Goal: Check status: Check status

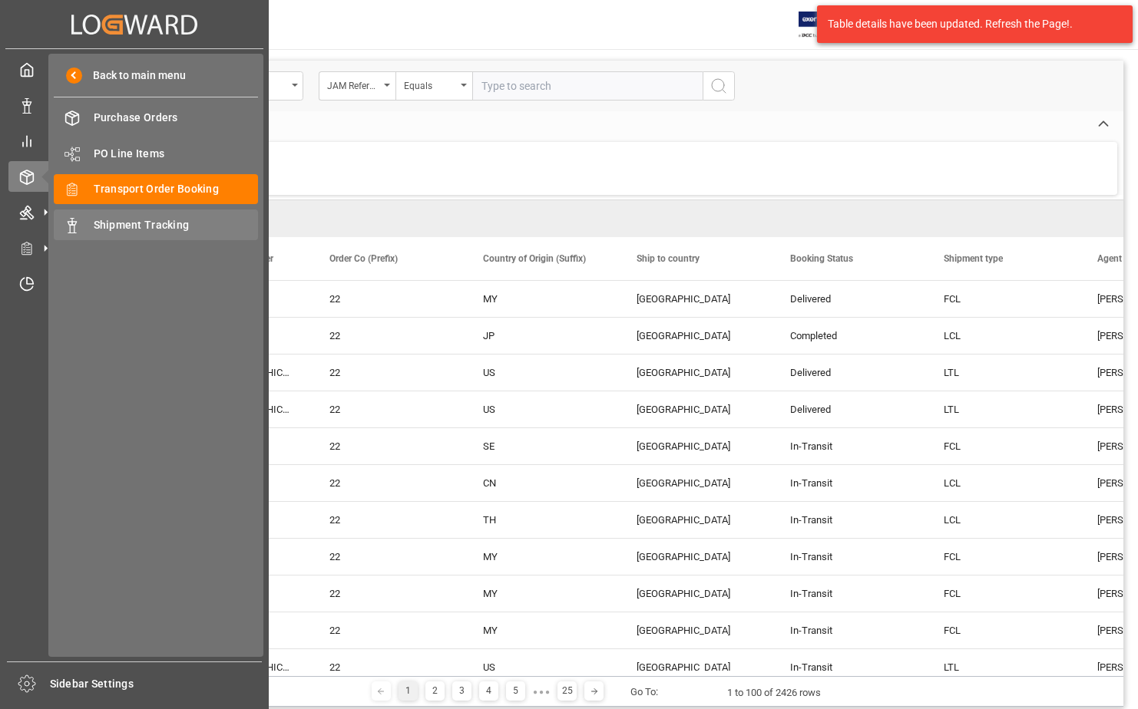
click at [122, 223] on span "Shipment Tracking" at bounding box center [176, 225] width 165 height 16
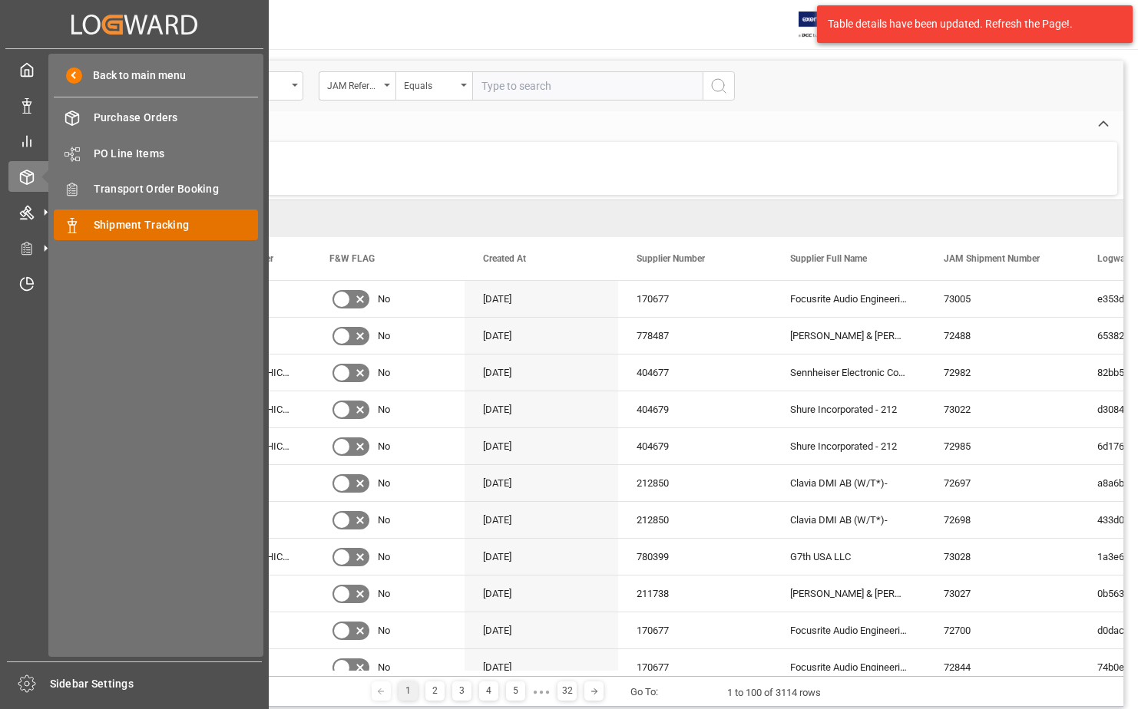
click at [117, 220] on span "Shipment Tracking" at bounding box center [176, 225] width 165 height 16
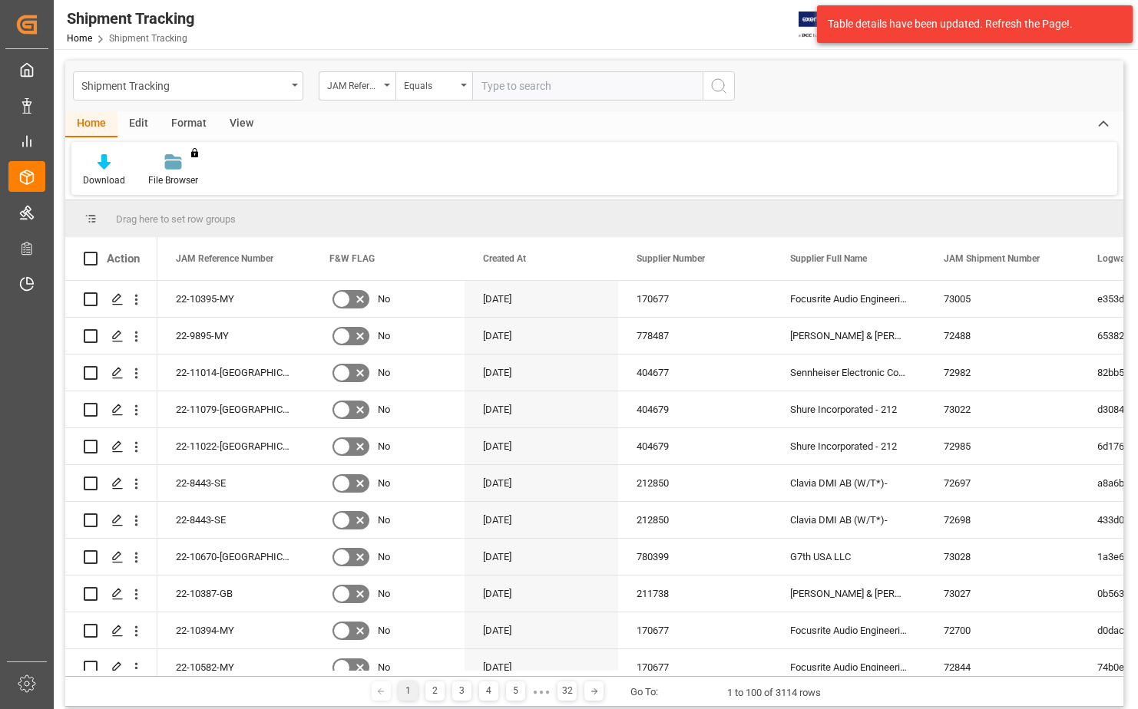
click at [239, 120] on div "View" at bounding box center [241, 124] width 47 height 26
click at [103, 163] on icon at bounding box center [98, 161] width 15 height 15
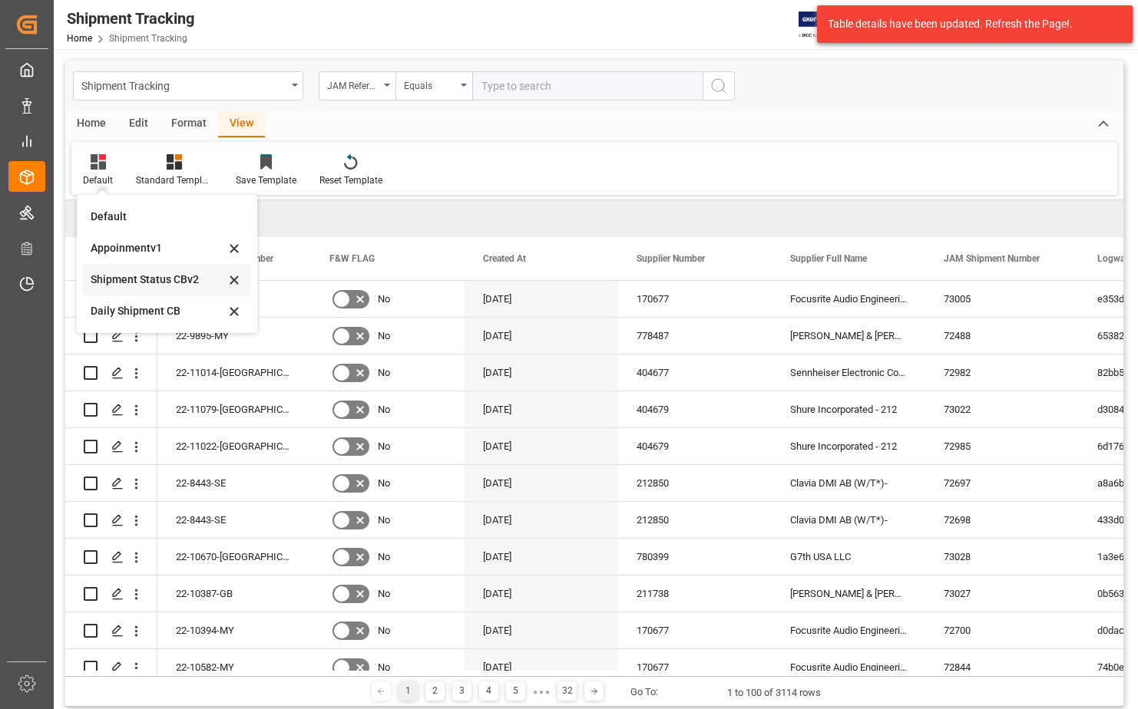
click at [159, 277] on div "Shipment Status CBv2" at bounding box center [158, 280] width 134 height 16
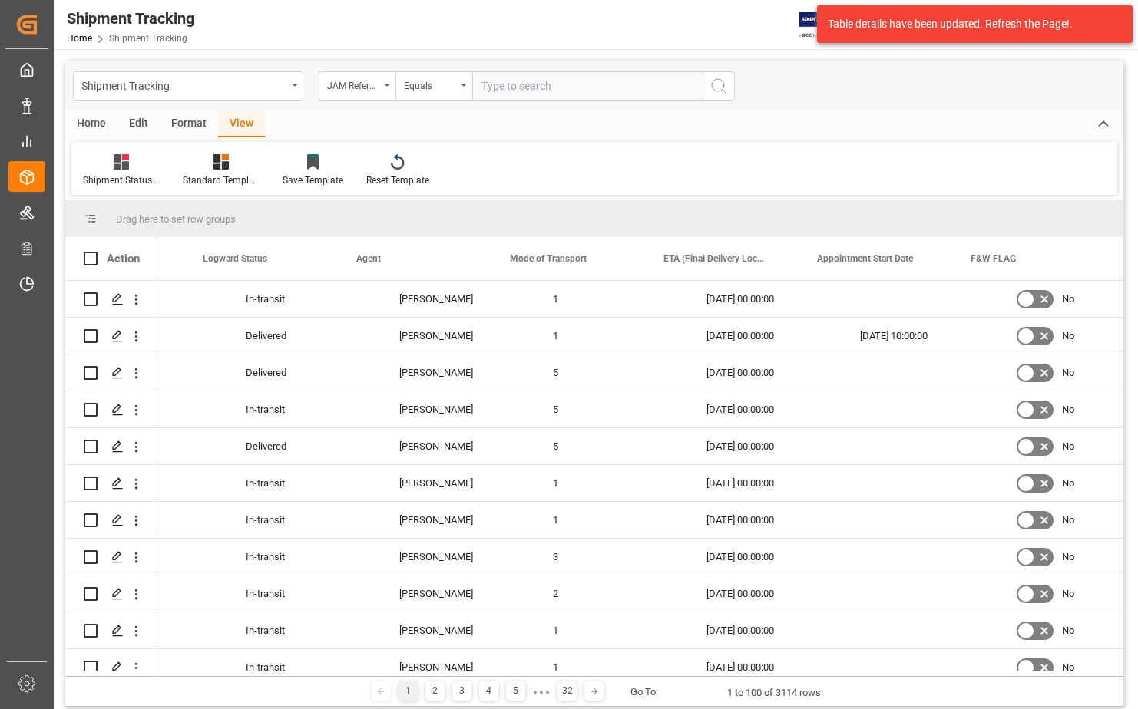
scroll to position [0, 741]
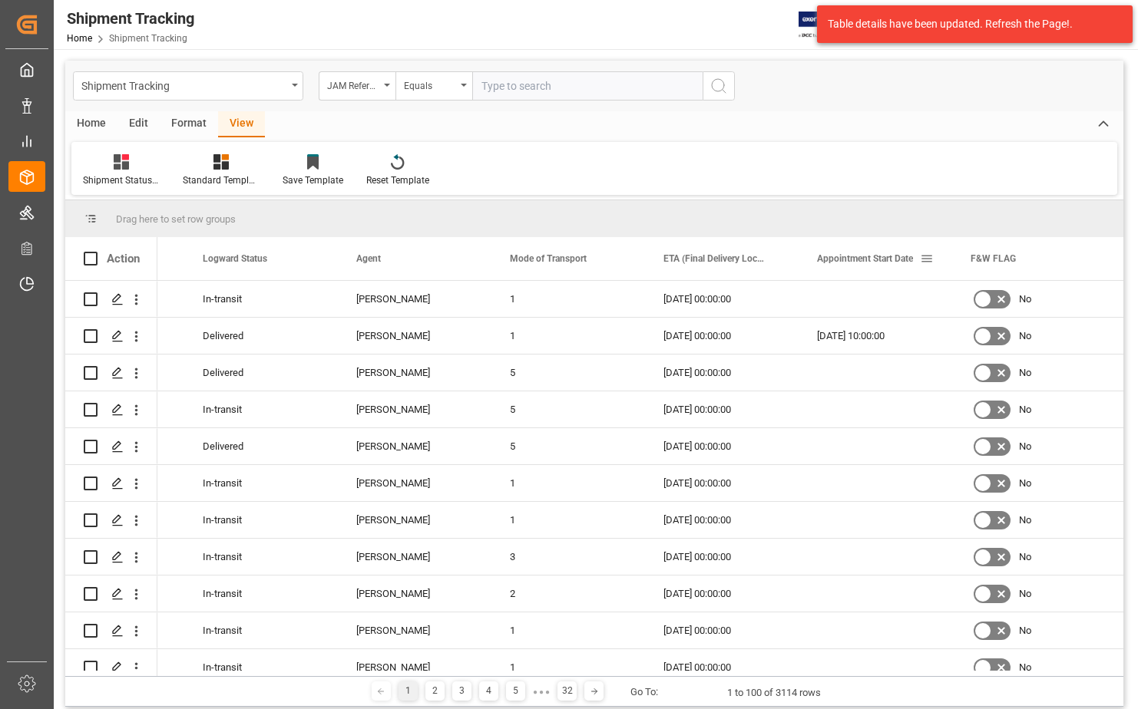
click at [923, 258] on span at bounding box center [927, 259] width 14 height 14
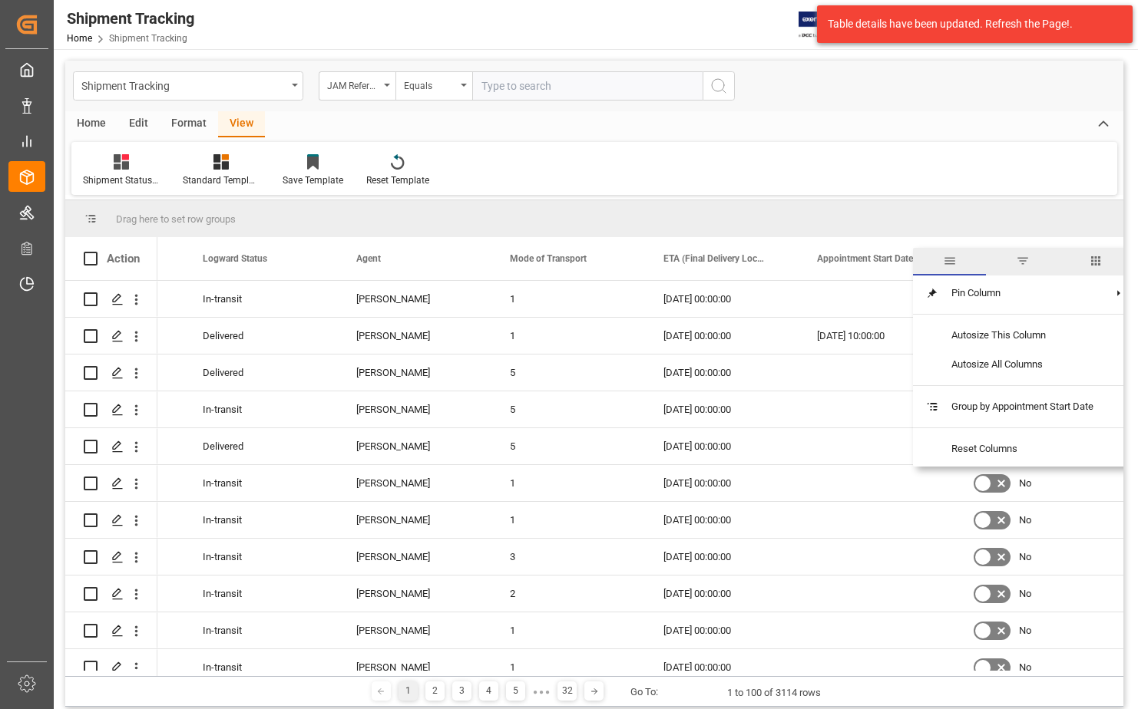
click at [1026, 263] on span "filter" at bounding box center [1023, 261] width 14 height 14
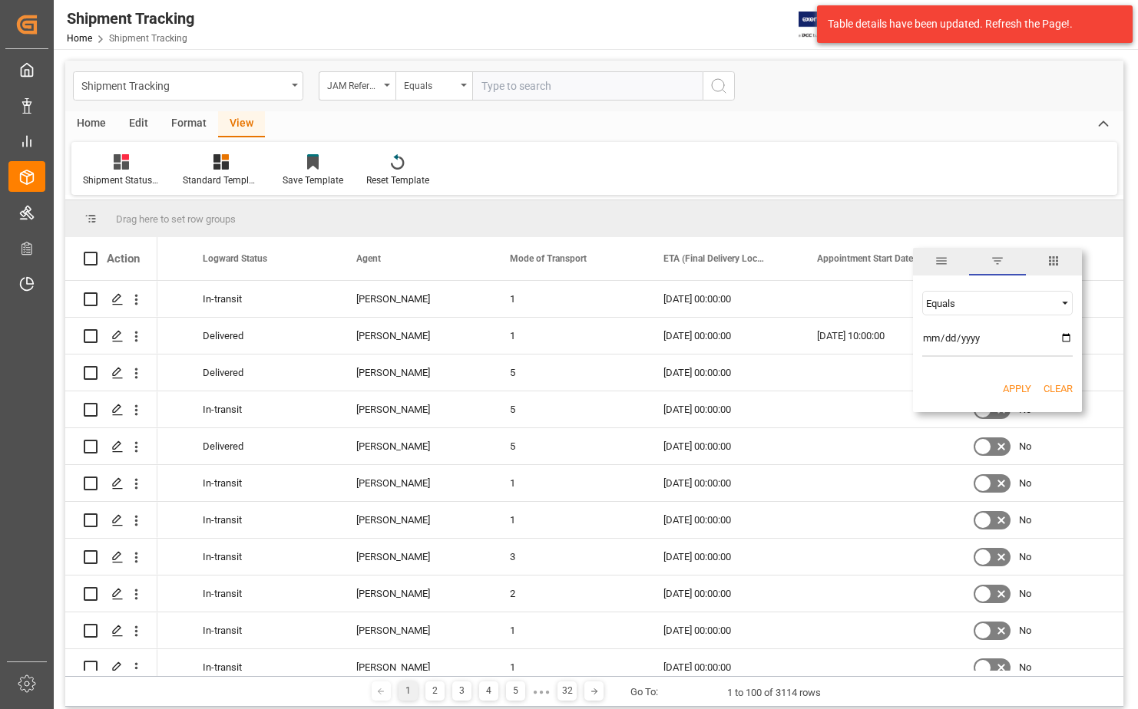
click at [1066, 306] on span "Filtering operator" at bounding box center [1065, 303] width 14 height 14
click at [965, 404] on div "In range" at bounding box center [997, 401] width 150 height 25
click at [1063, 336] on input "date" at bounding box center [997, 341] width 150 height 31
type input "[DATE]"
click at [1066, 375] on input "date" at bounding box center [997, 383] width 150 height 31
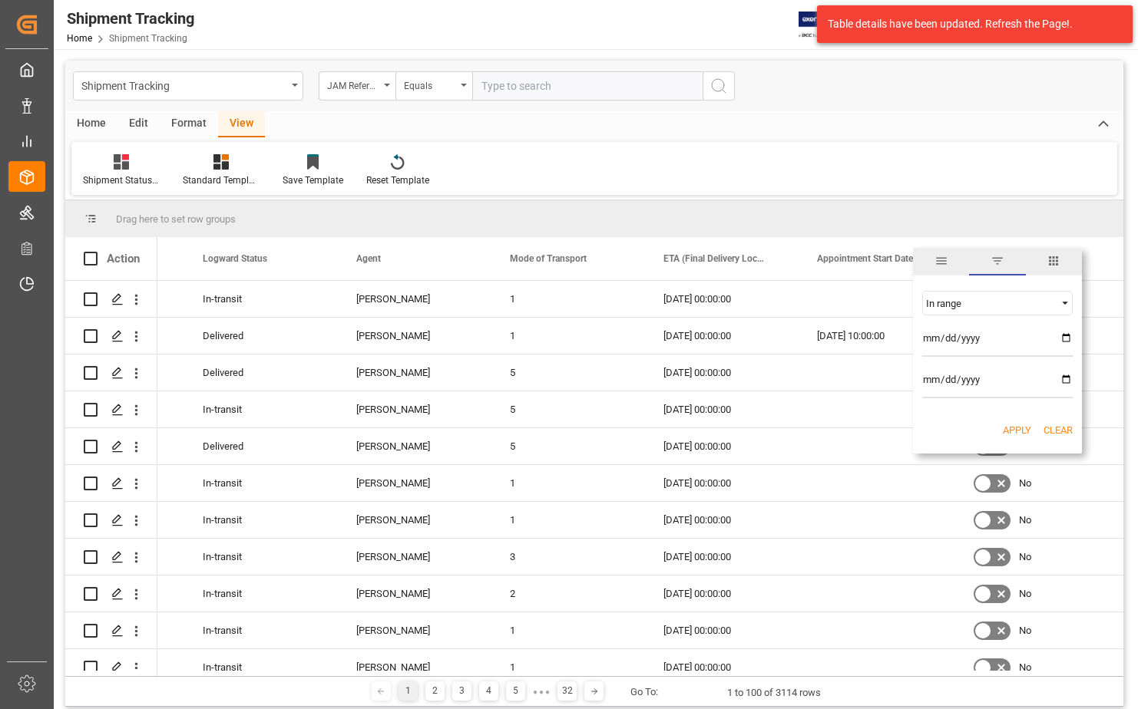
type input "[DATE]"
click at [1019, 430] on button "Apply" at bounding box center [1017, 430] width 28 height 15
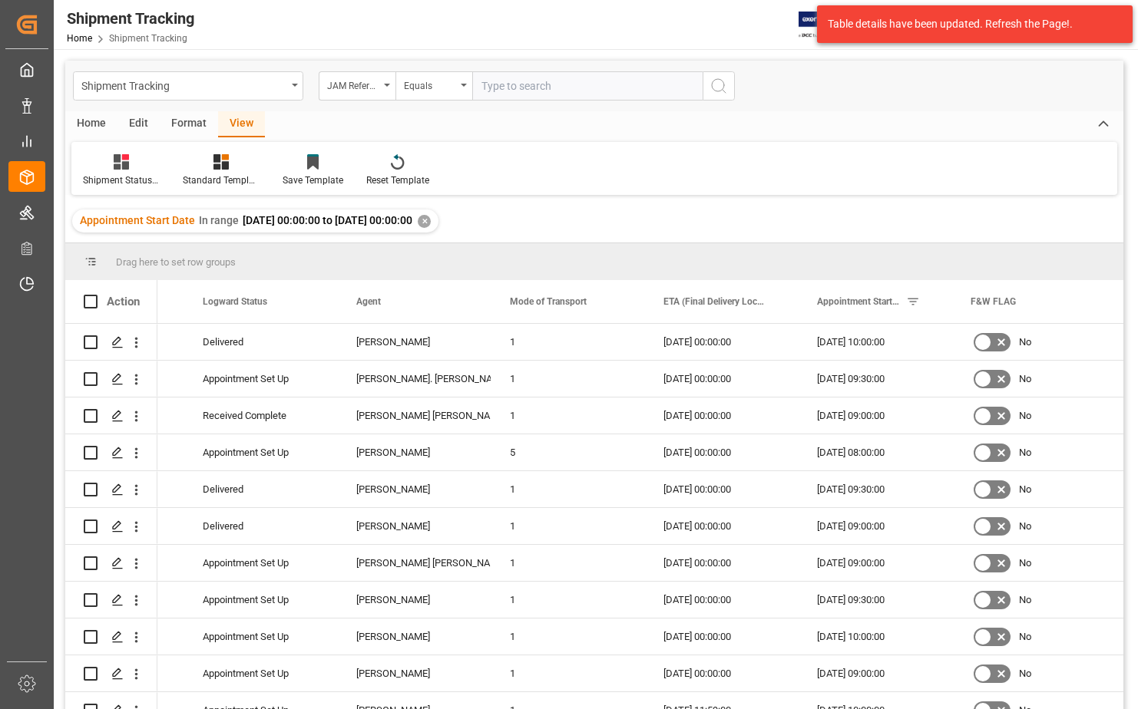
click at [84, 121] on div "Home" at bounding box center [91, 124] width 52 height 26
click at [108, 162] on icon at bounding box center [104, 161] width 13 height 15
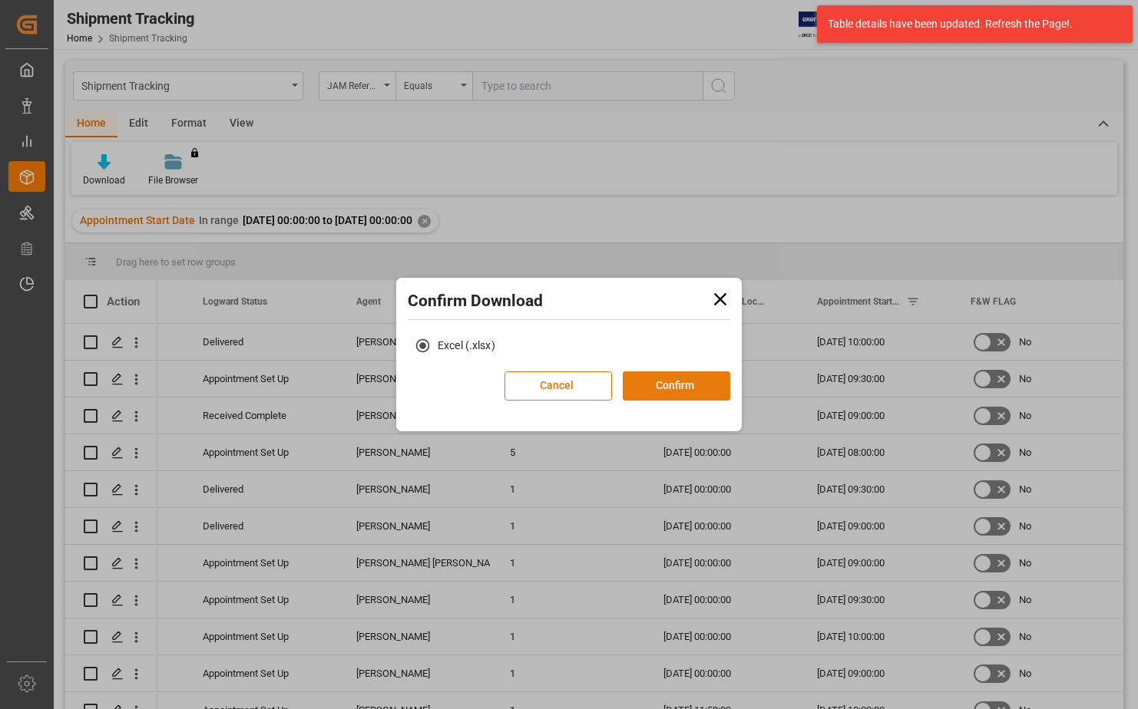
click at [701, 384] on button "Confirm" at bounding box center [676, 386] width 107 height 29
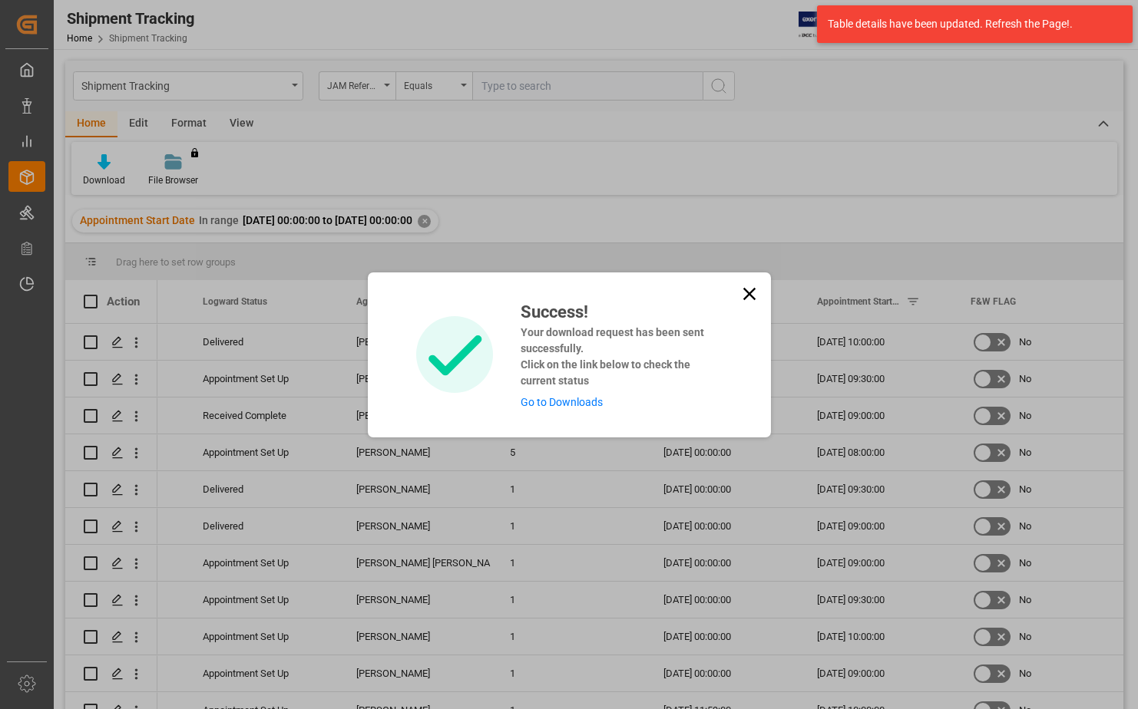
click at [585, 406] on link "Go to Downloads" at bounding box center [562, 402] width 82 height 12
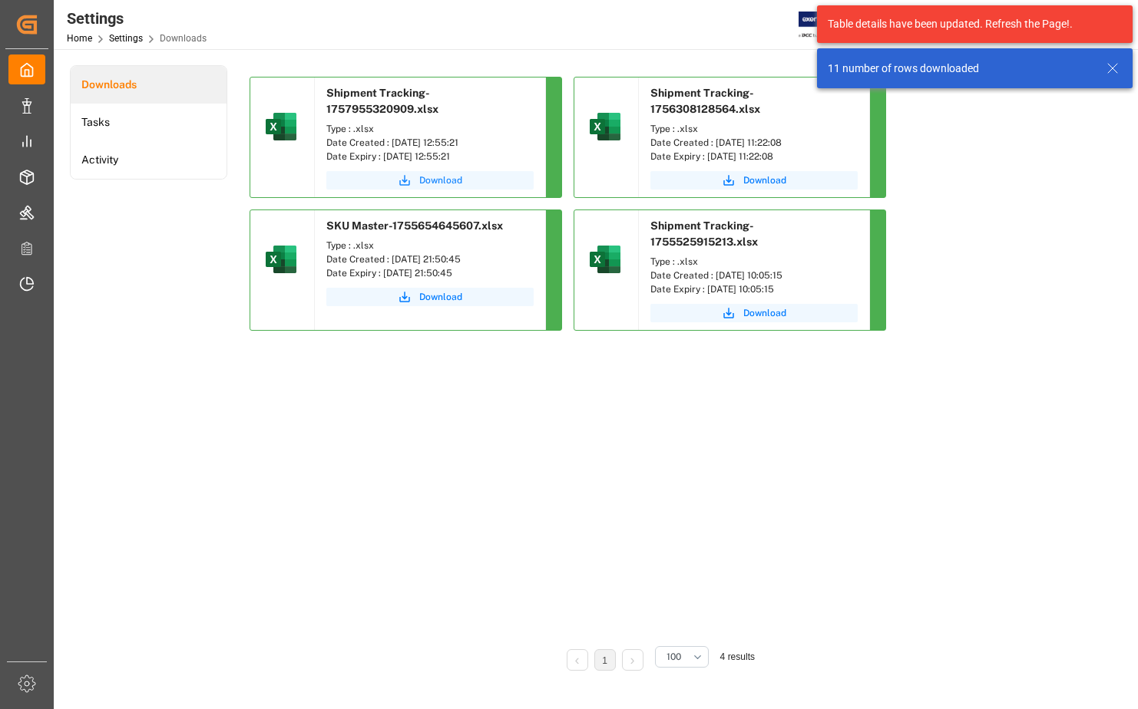
click at [438, 180] on span "Download" at bounding box center [440, 181] width 43 height 14
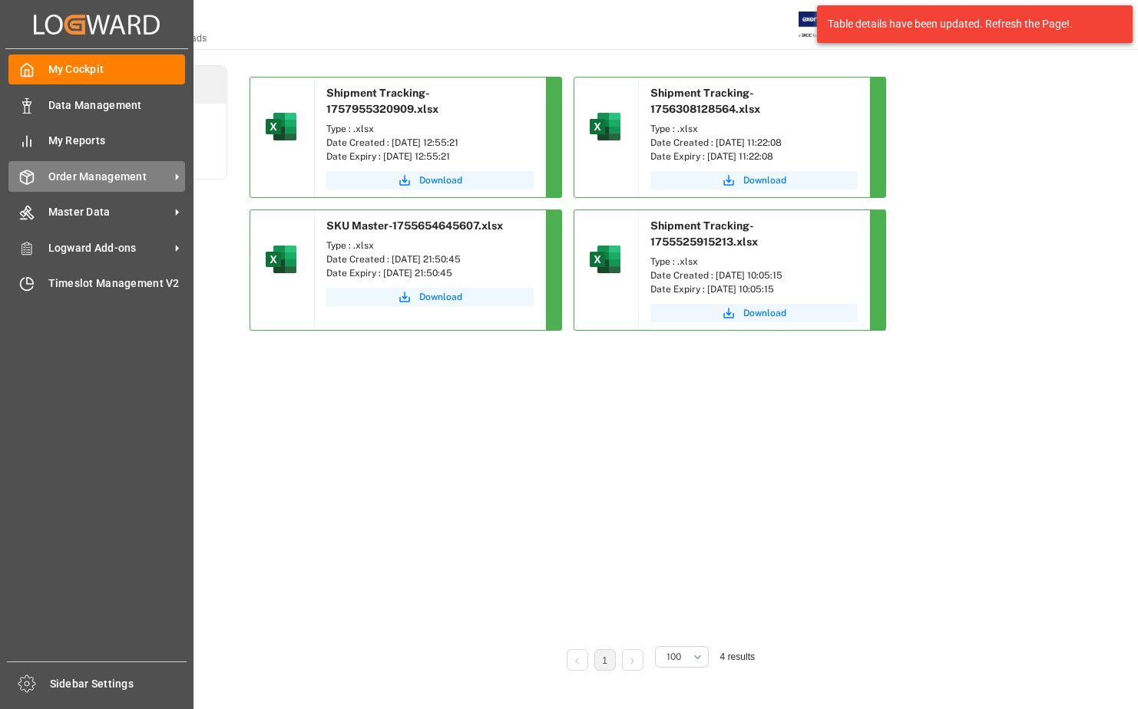
click at [129, 174] on span "Order Management" at bounding box center [108, 177] width 121 height 16
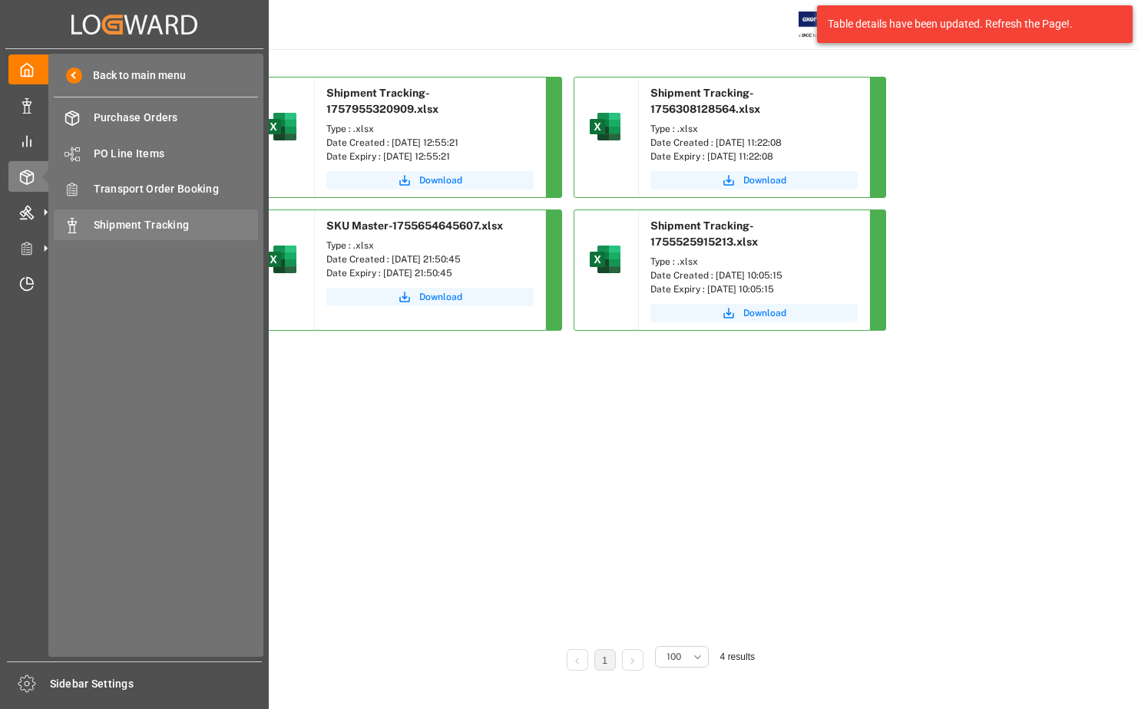
click at [146, 226] on span "Shipment Tracking" at bounding box center [176, 225] width 165 height 16
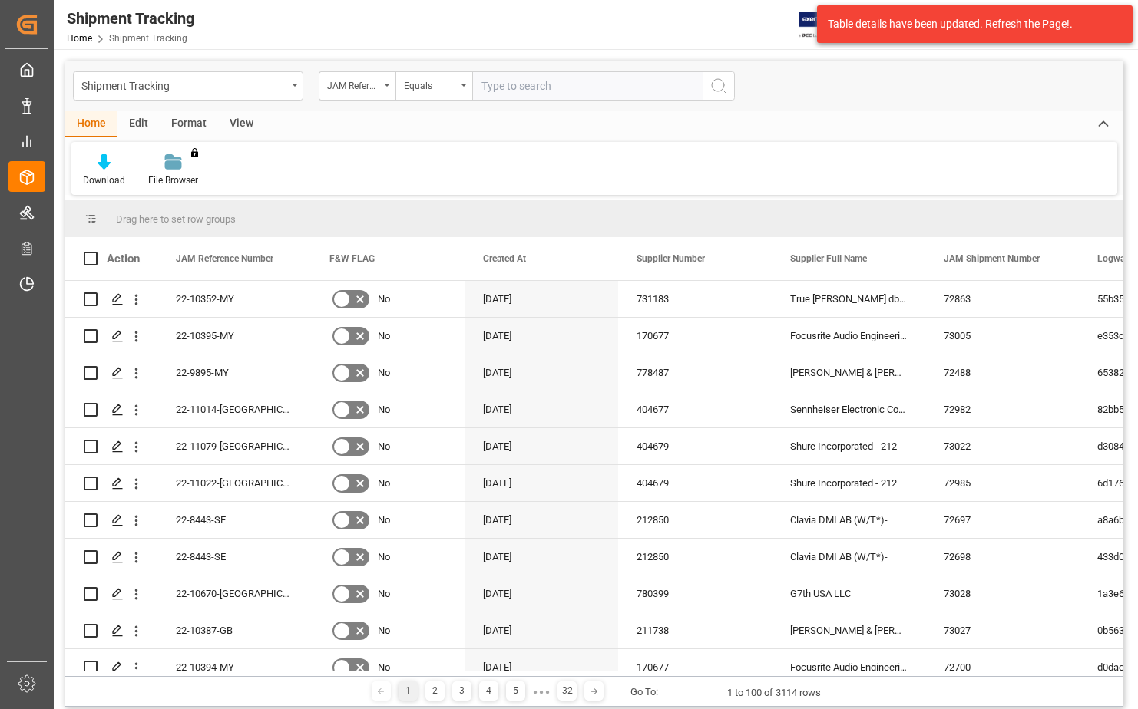
click at [247, 125] on div "View" at bounding box center [241, 124] width 47 height 26
click at [88, 177] on div "Default" at bounding box center [98, 181] width 30 height 14
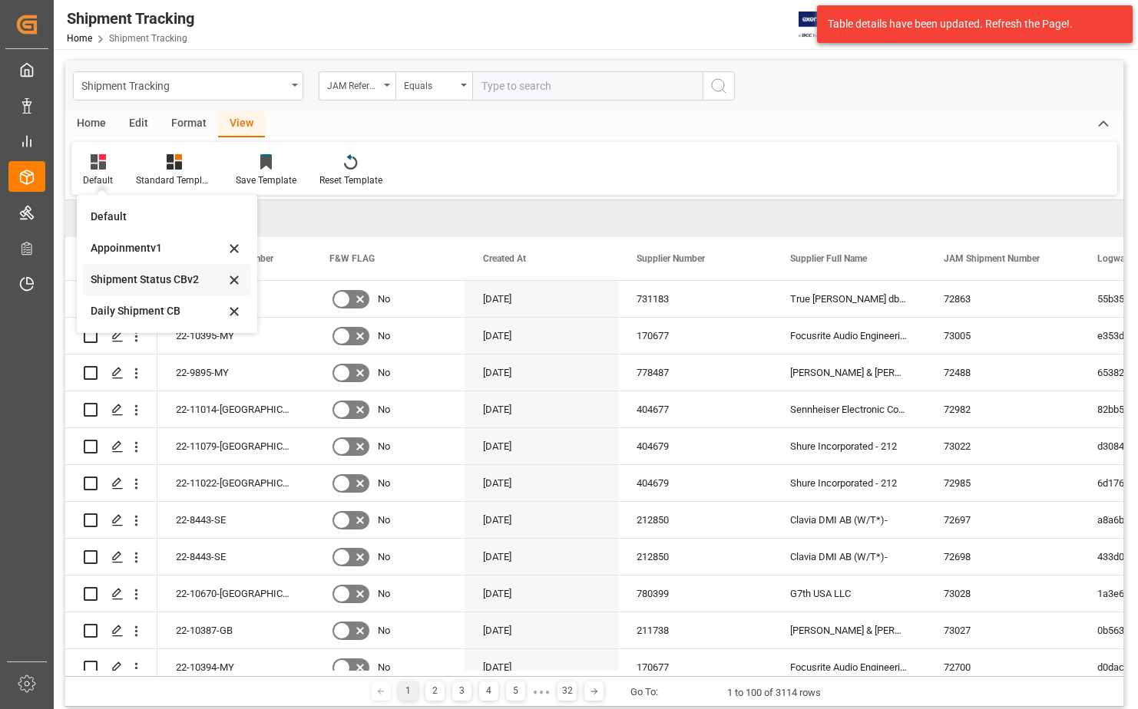
click at [135, 280] on div "Shipment Status CBv2" at bounding box center [158, 280] width 134 height 16
